Goal: Complete application form: Complete application form

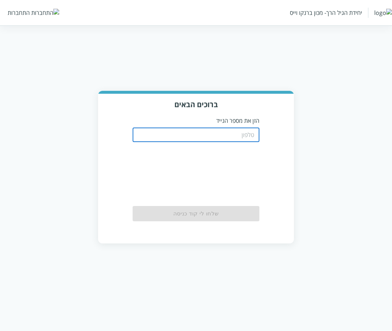
click at [192, 134] on input "tel" at bounding box center [196, 134] width 127 height 15
paste input "0504155555"
type input "0504155555"
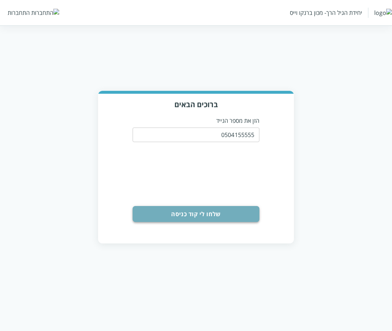
click at [195, 220] on button "שלחו לי קוד כניסה" at bounding box center [196, 214] width 127 height 16
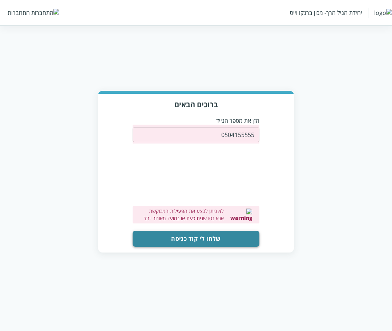
click at [209, 238] on button "שלחו לי קוד כניסה" at bounding box center [196, 239] width 127 height 16
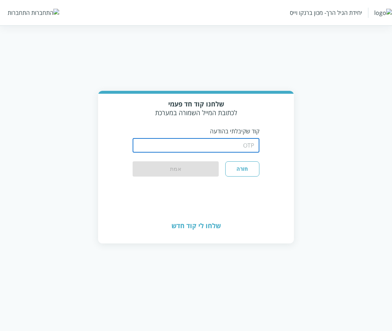
click at [219, 149] on input "string" at bounding box center [196, 145] width 127 height 15
type input "1234"
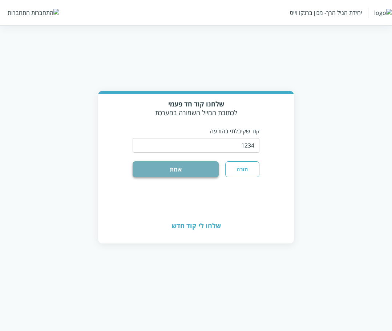
click at [197, 173] on button "אמת" at bounding box center [176, 169] width 86 height 16
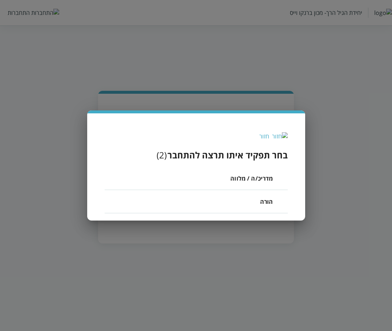
click at [263, 201] on span "הורה" at bounding box center [266, 201] width 13 height 9
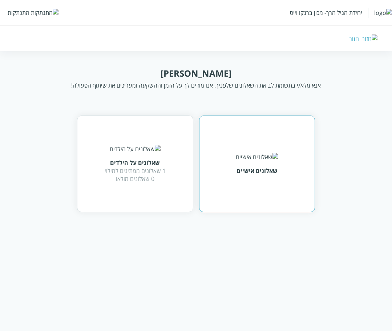
click at [248, 159] on img at bounding box center [257, 157] width 42 height 8
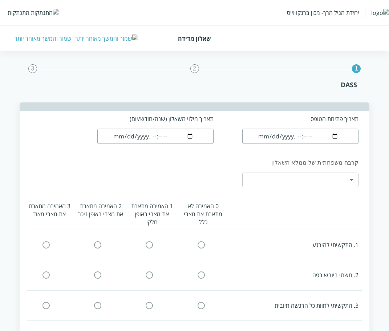
click at [280, 138] on input "datetime-local" at bounding box center [300, 136] width 116 height 15
click at [148, 139] on input "datetime-local" at bounding box center [155, 136] width 116 height 15
click at [154, 133] on input "datetime-local" at bounding box center [155, 136] width 116 height 15
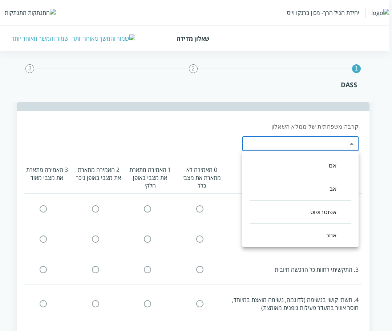
click at [279, 181] on li "אב" at bounding box center [301, 188] width 102 height 23
type input "1"
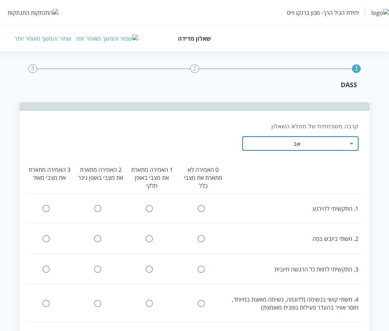
drag, startPoint x: 201, startPoint y: 208, endPoint x: 187, endPoint y: 239, distance: 33.3
click at [201, 208] on input "radio" at bounding box center [201, 209] width 7 height 8
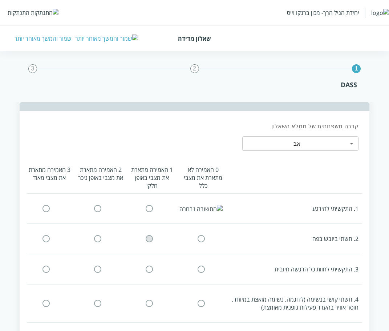
click at [150, 240] on input "radio" at bounding box center [149, 239] width 7 height 8
click at [97, 270] on input "radio" at bounding box center [97, 269] width 7 height 8
click input "radio" at bounding box center [201, 304] width 7 height 8
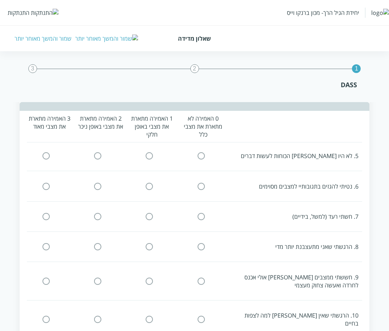
scroll to position [15, 0]
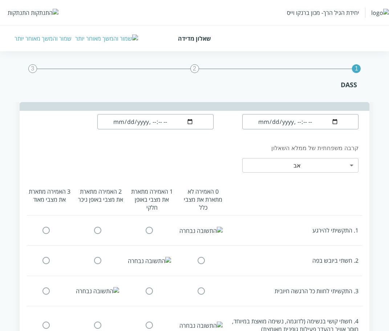
click input "radio" at bounding box center [97, 231] width 7 height 8
click input "radio" at bounding box center [149, 231] width 7 height 8
click input "radio" at bounding box center [46, 231] width 7 height 8
click input "radio" at bounding box center [97, 231] width 7 height 8
click input "radio" at bounding box center [201, 261] width 7 height 8
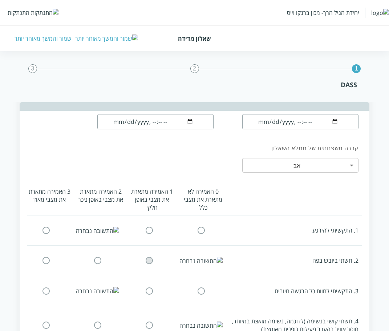
click input "radio" at bounding box center [97, 261] width 7 height 8
click input "radio" at bounding box center [149, 261] width 7 height 8
click input "radio" at bounding box center [46, 261] width 7 height 8
click input "radio" at bounding box center [97, 261] width 7 height 8
click input "radio" at bounding box center [201, 291] width 7 height 8
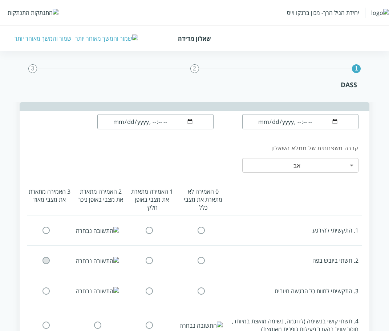
click input "radio" at bounding box center [46, 261] width 7 height 8
click input "radio" at bounding box center [97, 291] width 7 height 8
click input "radio" at bounding box center [149, 291] width 7 height 8
click input "radio" at bounding box center [46, 291] width 7 height 8
click input "radio" at bounding box center [97, 291] width 7 height 8
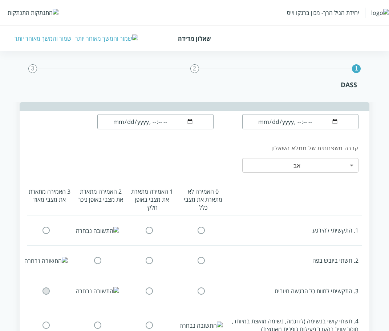
click input "radio" at bounding box center [149, 325] width 7 height 8
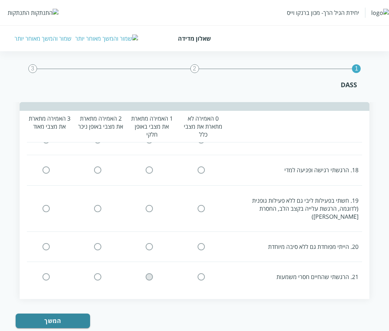
click at [146, 272] on icon at bounding box center [149, 276] width 9 height 9
click at [96, 243] on input "radio" at bounding box center [97, 247] width 7 height 8
click at [149, 273] on input "radio" at bounding box center [149, 277] width 7 height 8
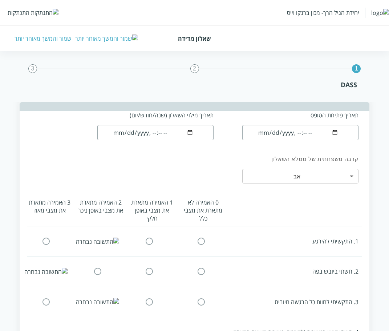
scroll to position [76, 0]
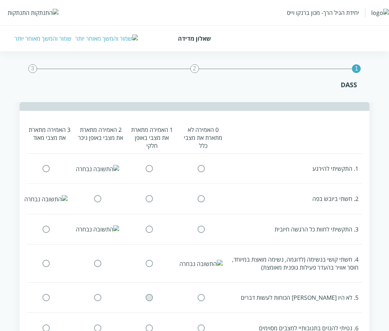
click at [147, 298] on input "radio" at bounding box center [149, 298] width 7 height 8
click input "radio" at bounding box center [46, 298] width 7 height 8
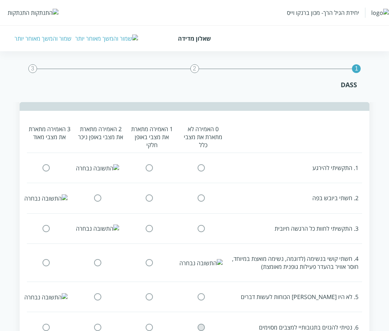
click input "radio" at bounding box center [149, 327] width 7 height 8
click input "radio" at bounding box center [46, 327] width 7 height 8
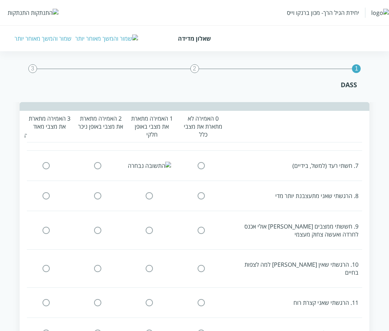
click input "radio" at bounding box center [46, 166] width 7 height 8
click input "radio" at bounding box center [149, 196] width 7 height 8
click input "radio" at bounding box center [46, 196] width 7 height 8
click input "radio" at bounding box center [149, 230] width 7 height 8
click input "radio" at bounding box center [46, 230] width 7 height 8
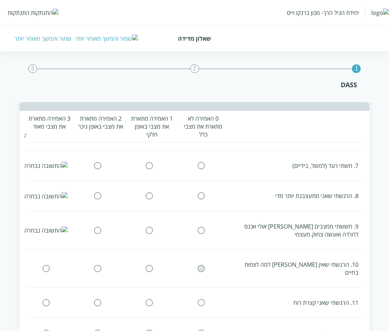
click input "radio" at bounding box center [149, 268] width 7 height 8
click input "radio" at bounding box center [46, 268] width 7 height 8
click input "radio" at bounding box center [149, 303] width 7 height 8
click input "radio" at bounding box center [46, 303] width 7 height 8
click input "radio" at bounding box center [149, 333] width 7 height 8
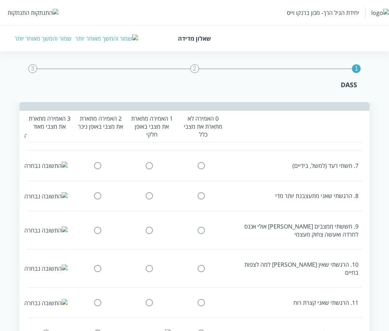
click input "radio" at bounding box center [46, 333] width 7 height 8
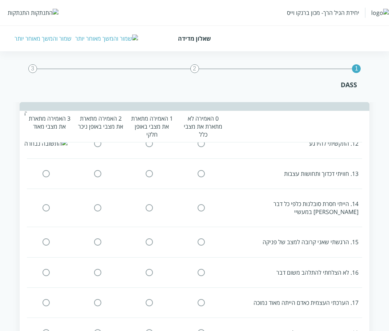
click input "radio" at bounding box center [149, 174] width 7 height 8
click input "radio" at bounding box center [46, 174] width 7 height 8
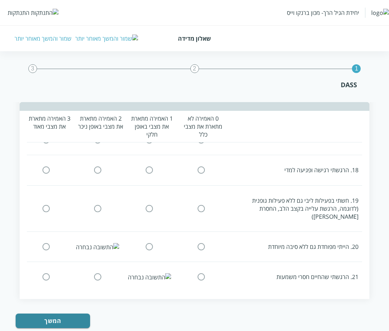
click at [100, 166] on input "radio" at bounding box center [97, 170] width 7 height 8
click at [99, 205] on input "radio" at bounding box center [97, 209] width 7 height 8
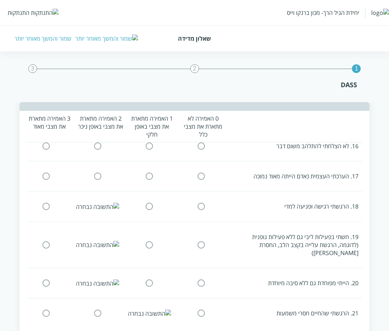
scroll to position [548, 0]
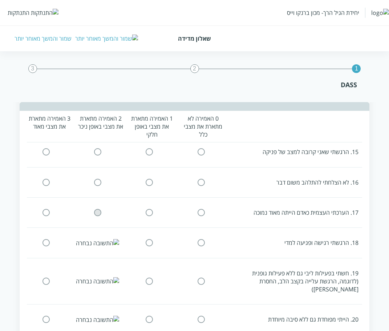
drag, startPoint x: 93, startPoint y: 203, endPoint x: 107, endPoint y: 198, distance: 14.2
click at [94, 209] on span at bounding box center [97, 213] width 7 height 8
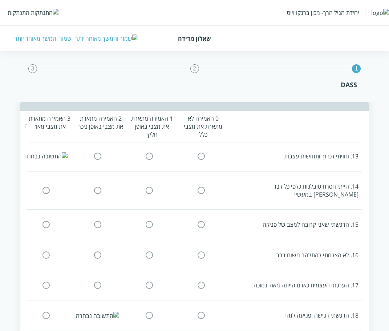
scroll to position [403, 0]
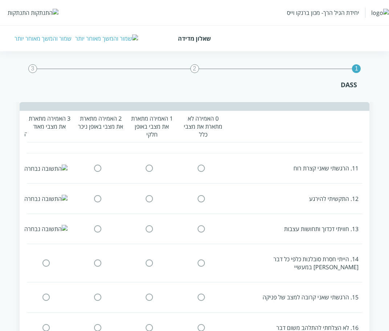
click at [150, 259] on input "radio" at bounding box center [149, 263] width 7 height 8
click input "radio" at bounding box center [46, 263] width 7 height 8
click input "radio" at bounding box center [149, 298] width 7 height 8
click input "radio" at bounding box center [46, 298] width 7 height 8
click input "radio" at bounding box center [149, 328] width 7 height 8
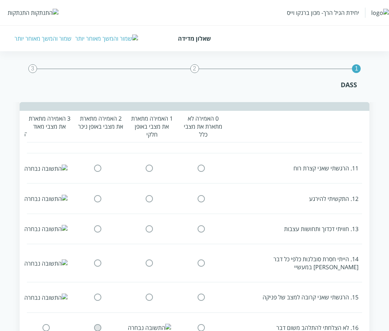
click input "radio" at bounding box center [46, 328] width 7 height 8
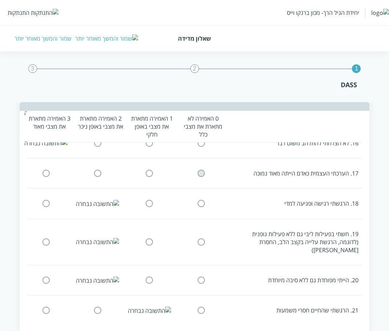
click input "radio" at bounding box center [149, 174] width 7 height 8
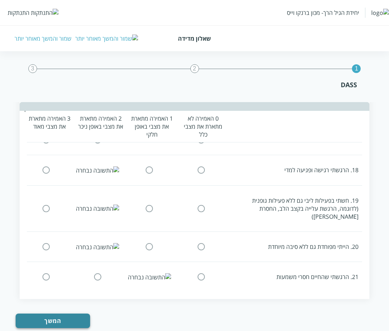
click at [64, 313] on button "המשך" at bounding box center [53, 320] width 74 height 15
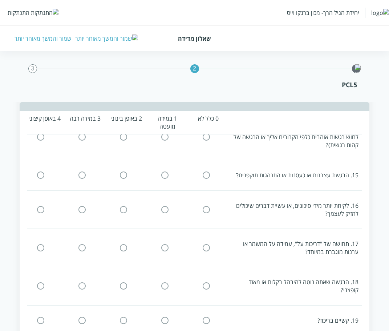
scroll to position [0, 0]
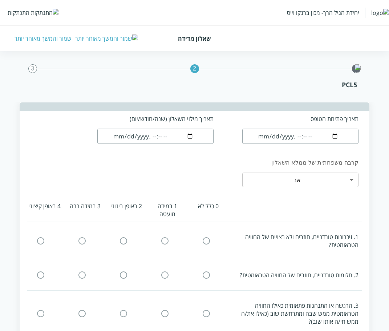
click at [210, 240] on icon at bounding box center [206, 240] width 7 height 7
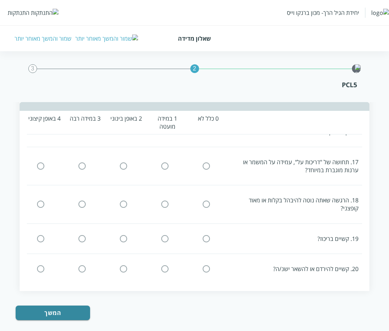
click input "radio" at bounding box center [82, 166] width 7 height 8
click input "radio" at bounding box center [206, 205] width 7 height 8
click input "radio" at bounding box center [123, 205] width 7 height 8
click input "radio" at bounding box center [40, 205] width 7 height 8
click input "radio" at bounding box center [165, 239] width 7 height 8
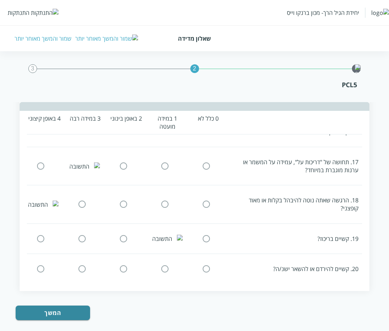
click at [166, 265] on input "radio" at bounding box center [165, 269] width 7 height 8
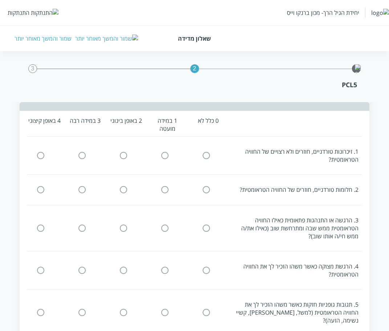
scroll to position [0, 0]
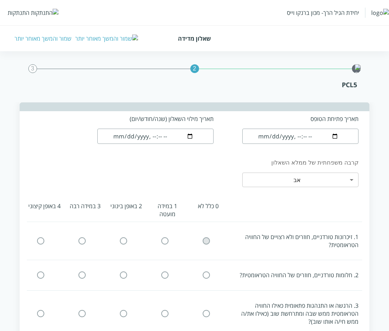
click at [208, 237] on input "radio" at bounding box center [206, 241] width 7 height 8
click input "radio" at bounding box center [123, 241] width 7 height 8
click input "radio" at bounding box center [40, 241] width 7 height 8
click input "radio" at bounding box center [165, 275] width 7 height 8
click input "radio" at bounding box center [82, 275] width 7 height 8
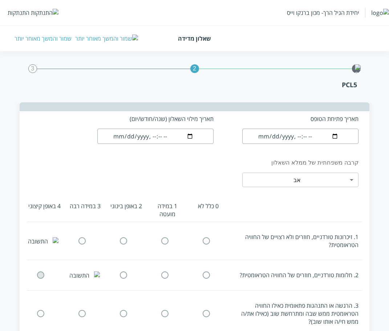
click input "radio" at bounding box center [206, 313] width 7 height 8
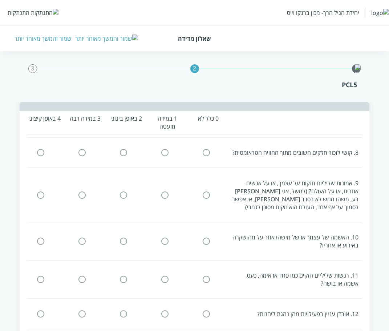
scroll to position [158, 0]
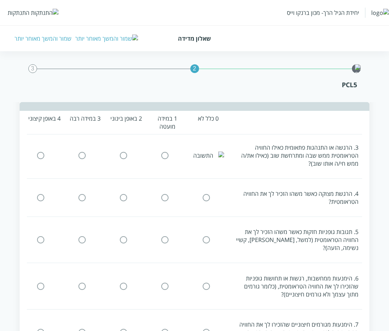
click at [204, 196] on input "radio" at bounding box center [206, 198] width 7 height 8
click at [166, 240] on input "radio" at bounding box center [165, 240] width 7 height 8
click at [163, 287] on input "radio" at bounding box center [165, 286] width 7 height 8
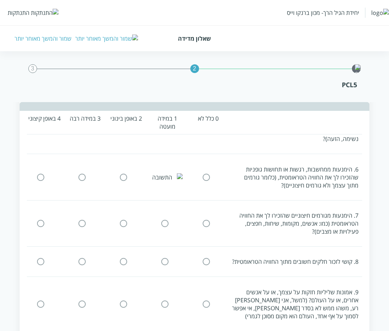
click at [123, 223] on input "radio" at bounding box center [123, 223] width 7 height 8
click at [124, 260] on input "radio" at bounding box center [123, 262] width 7 height 8
click at [124, 307] on input "radio" at bounding box center [123, 304] width 7 height 8
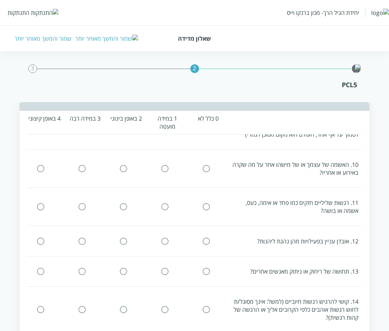
click at [122, 167] on input "radio" at bounding box center [123, 169] width 7 height 8
click at [124, 207] on input "radio" at bounding box center [123, 207] width 7 height 8
drag, startPoint x: 125, startPoint y: 240, endPoint x: 125, endPoint y: 252, distance: 12.0
click at [125, 241] on input "radio" at bounding box center [123, 241] width 7 height 8
click at [125, 274] on input "radio" at bounding box center [123, 271] width 7 height 8
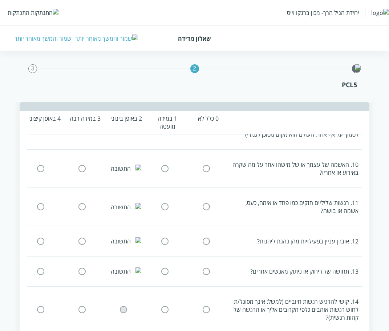
click at [122, 313] on icon at bounding box center [123, 309] width 9 height 9
click at [122, 308] on input "radio" at bounding box center [123, 310] width 7 height 8
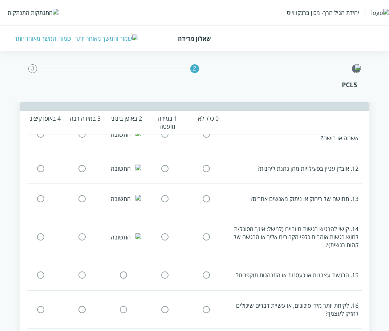
scroll to position [558, 0]
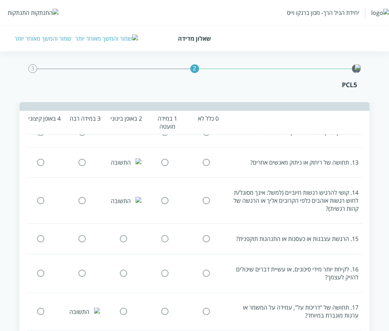
click at [124, 236] on input "radio" at bounding box center [123, 239] width 7 height 8
click at [125, 271] on input "radio" at bounding box center [123, 273] width 7 height 8
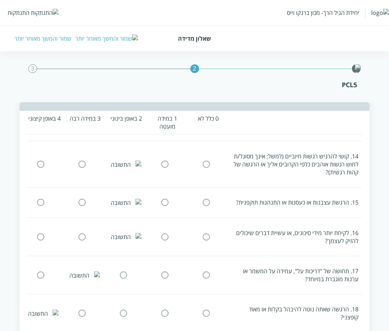
scroll to position [703, 0]
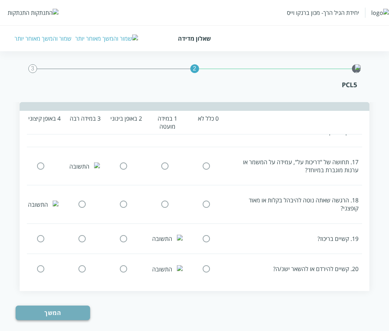
click at [73, 305] on button "המשך" at bounding box center [53, 312] width 74 height 15
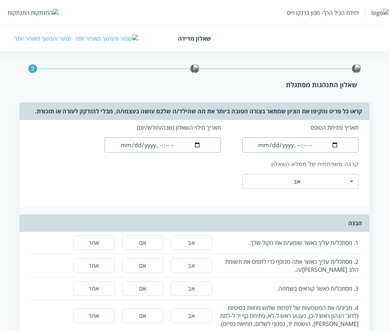
scroll to position [36, 0]
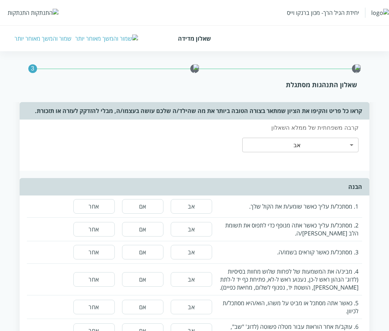
click at [50, 39] on div "שמור והמשך מאוחר יותר" at bounding box center [43, 39] width 57 height 8
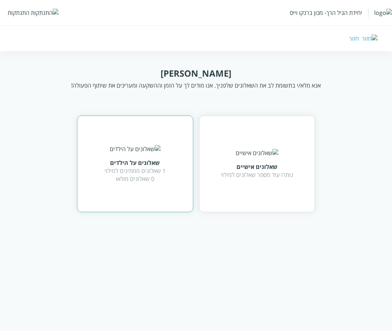
click at [142, 161] on div "שאלונים על הילדים 1 שאלונים ממתינים למילוי 0 שאלונים מולאו" at bounding box center [135, 164] width 61 height 38
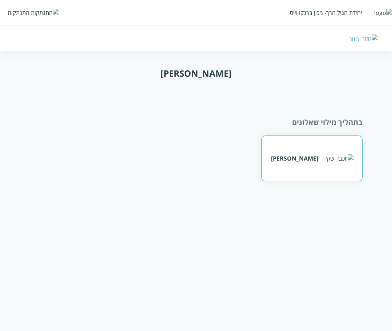
click at [305, 155] on div "[PERSON_NAME]" at bounding box center [294, 158] width 47 height 8
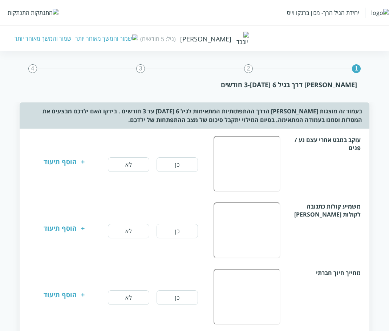
click at [25, 12] on div "התנתקות" at bounding box center [19, 13] width 22 height 8
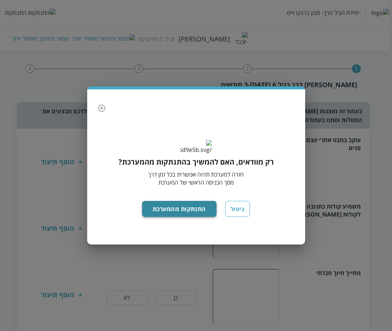
click at [203, 214] on button "התנתקות מהמערכת" at bounding box center [179, 209] width 74 height 16
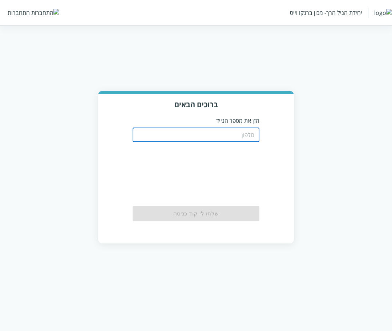
click at [228, 134] on input "tel" at bounding box center [196, 134] width 127 height 15
paste input "0504155555"
type input "0504155551"
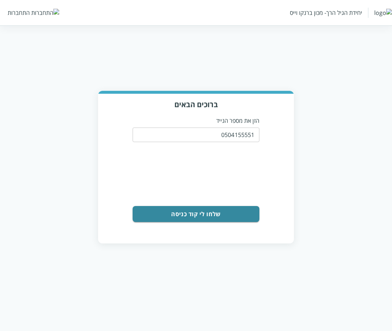
click at [223, 203] on form "0504155551 ​ 0cAFcWeA6_NVehxyUCodmz2-tkKEbWd32stld8sgoGUrsb9A3tPl7_T5PI17xTmvFK…" at bounding box center [196, 173] width 127 height 97
click at [223, 211] on button "שלחו לי קוד כניסה" at bounding box center [196, 214] width 127 height 16
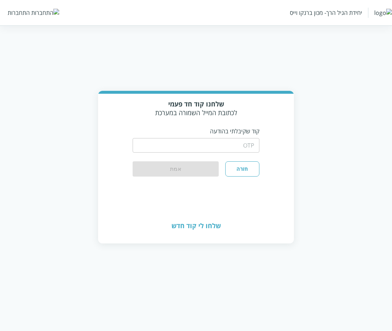
click at [230, 139] on input "string" at bounding box center [196, 145] width 127 height 15
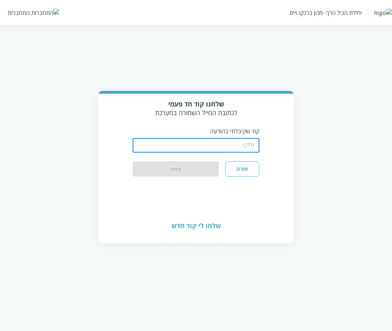
type input "1234"
click at [165, 171] on button "אמת" at bounding box center [176, 169] width 86 height 16
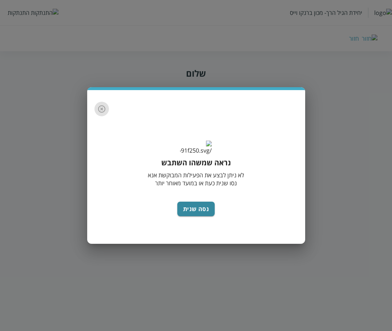
click at [101, 105] on icon "button" at bounding box center [101, 109] width 9 height 9
click at [105, 105] on icon "button" at bounding box center [101, 109] width 9 height 9
click at [198, 210] on button "סגור" at bounding box center [196, 209] width 23 height 15
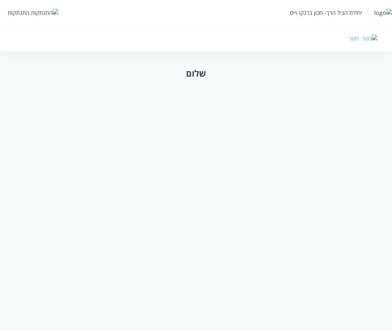
click at [25, 15] on div "התנתקות" at bounding box center [19, 13] width 22 height 8
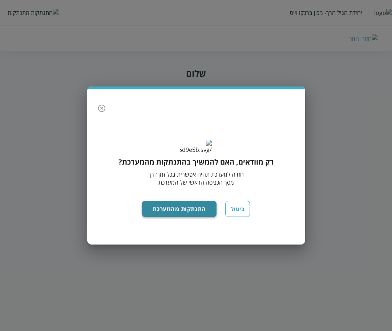
click at [175, 217] on button "התנתקות מהמערכת" at bounding box center [179, 209] width 74 height 16
